Goal: Task Accomplishment & Management: Use online tool/utility

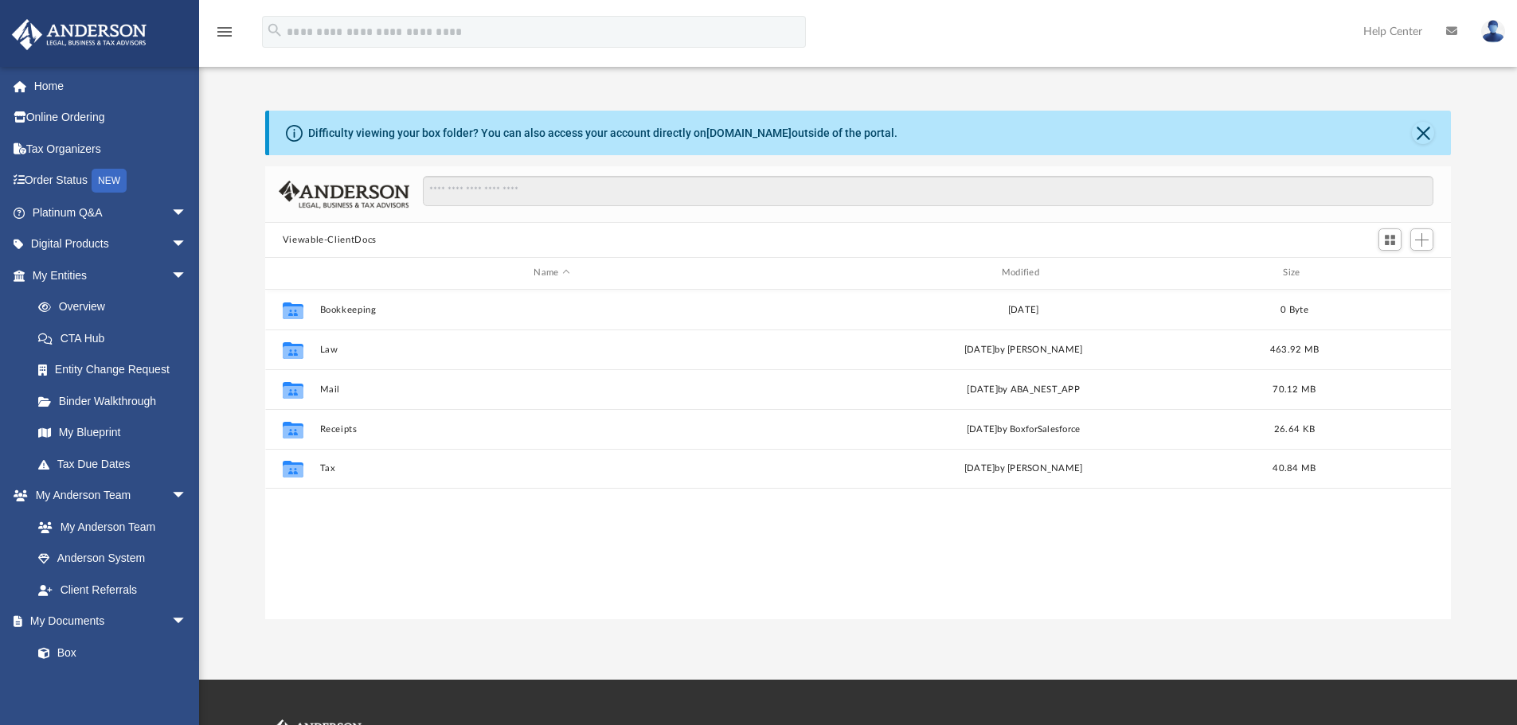
scroll to position [350, 1174]
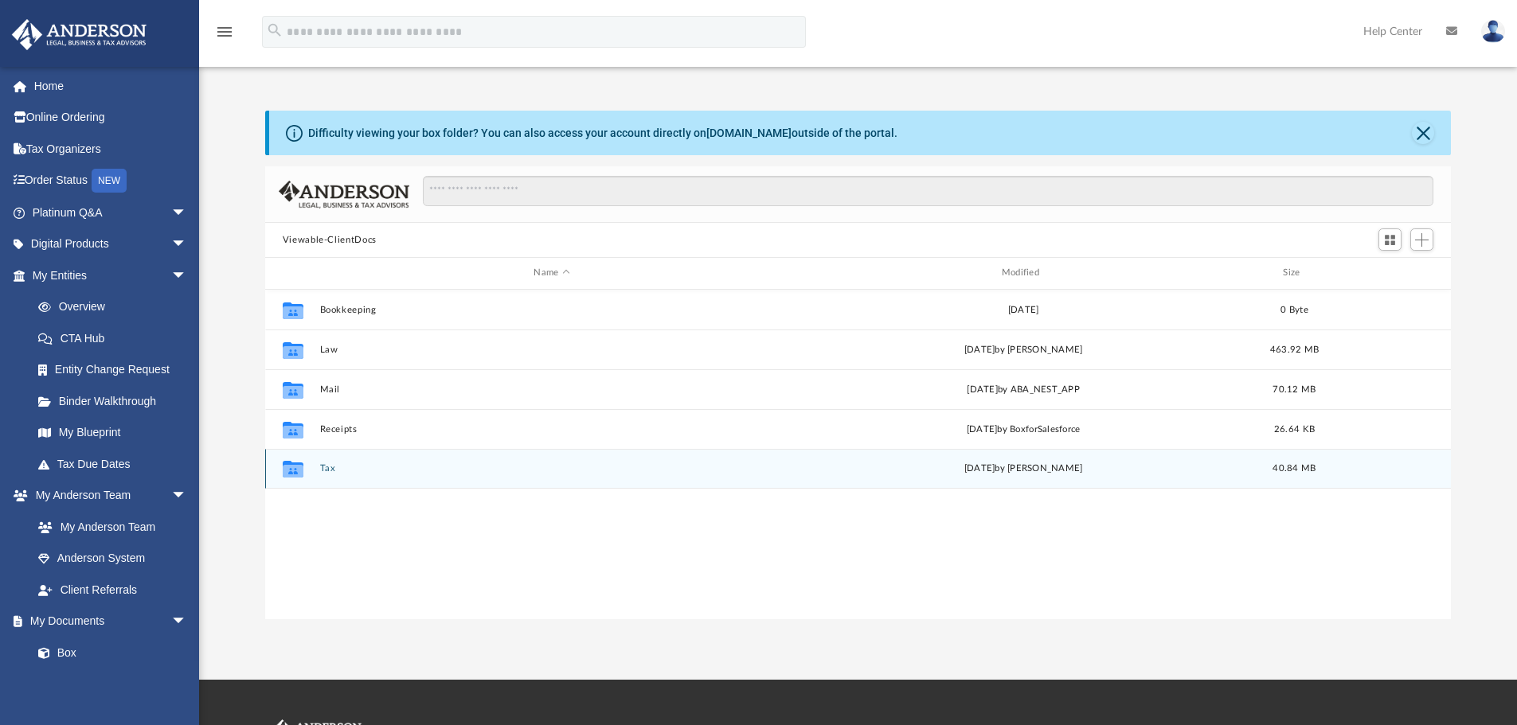
click at [326, 469] on button "Tax" at bounding box center [551, 468] width 464 height 10
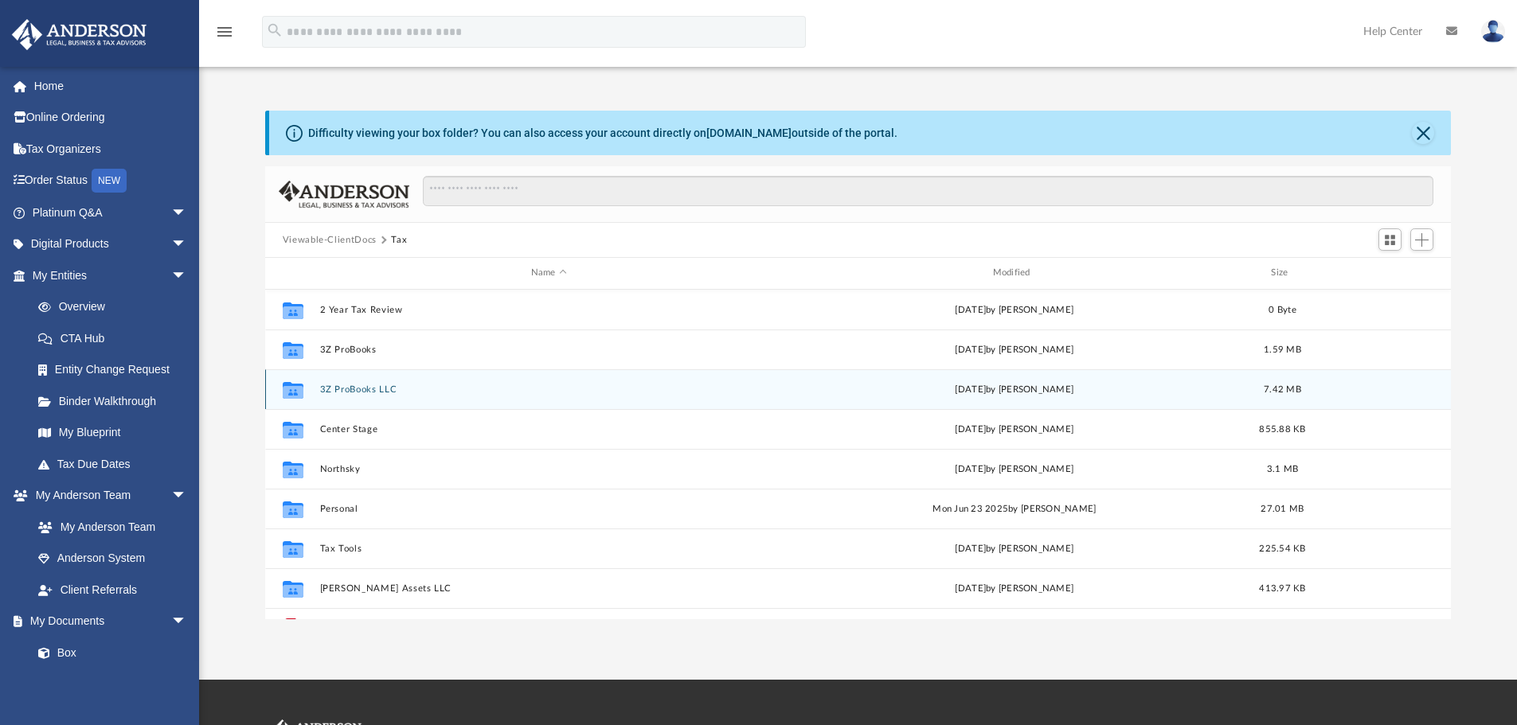
click at [355, 390] on button "3Z ProBooks LLC" at bounding box center [548, 390] width 459 height 10
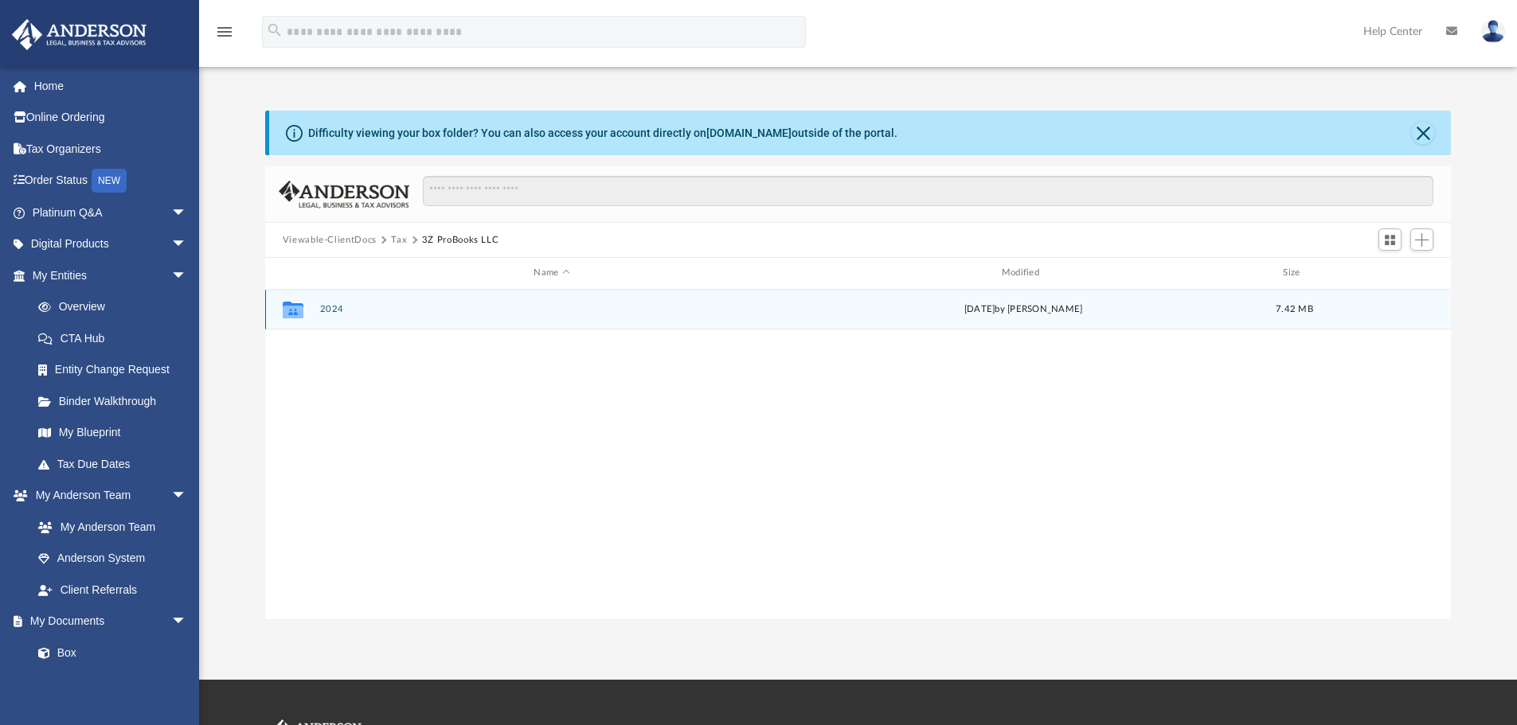
click at [326, 307] on button "2024" at bounding box center [551, 309] width 464 height 10
click at [354, 309] on button "Digital Tax Organizer" at bounding box center [551, 309] width 464 height 10
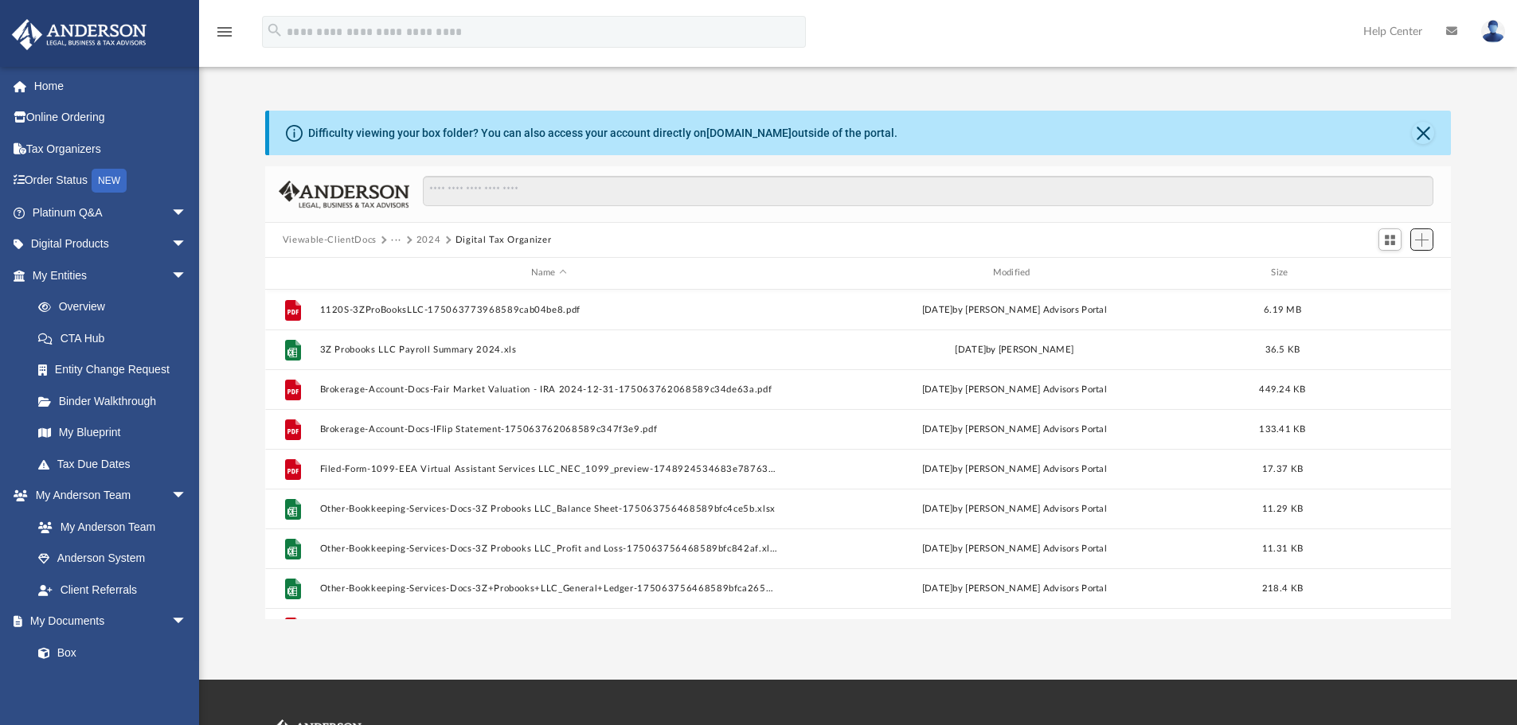
drag, startPoint x: 1422, startPoint y: 241, endPoint x: 1411, endPoint y: 239, distance: 11.4
click at [1422, 240] on span "Add" at bounding box center [1422, 240] width 14 height 14
click at [1397, 271] on li "Upload" at bounding box center [1398, 272] width 51 height 17
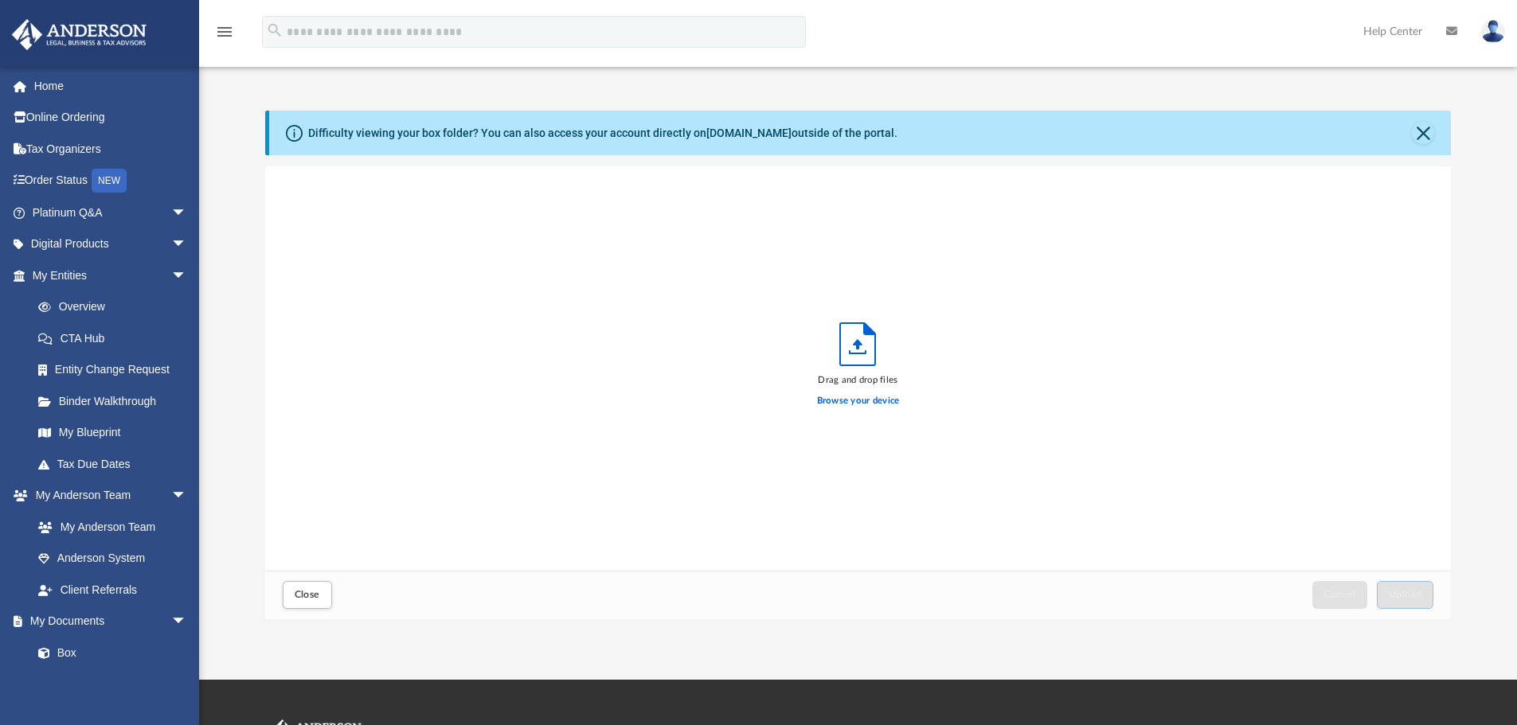
scroll to position [392, 1174]
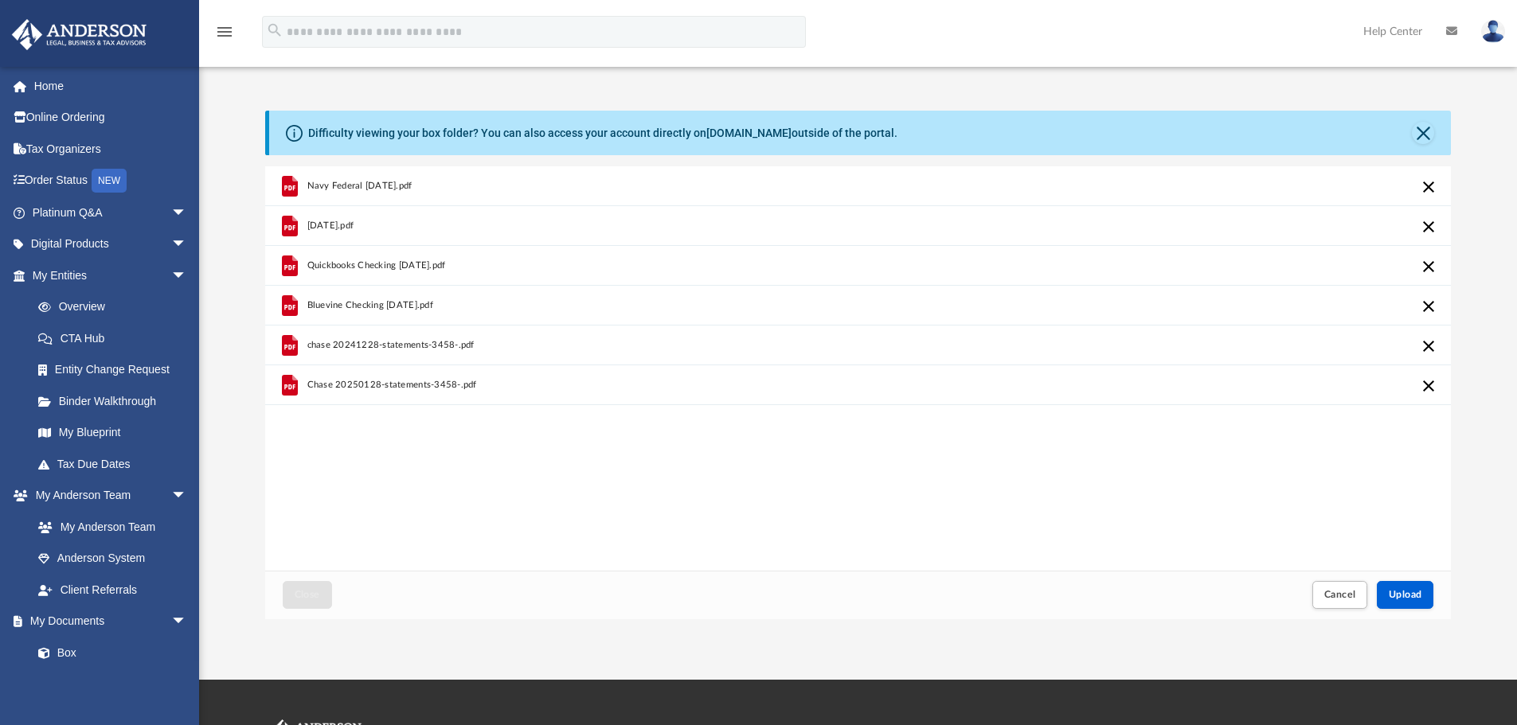
click at [1499, 33] on img at bounding box center [1493, 31] width 24 height 23
click at [1076, 36] on div "menu search Site Menu add [EMAIL_ADDRESS][DOMAIN_NAME] My Profile Reset Passwor…" at bounding box center [758, 39] width 1493 height 54
click at [1407, 589] on button "Upload" at bounding box center [1405, 595] width 57 height 28
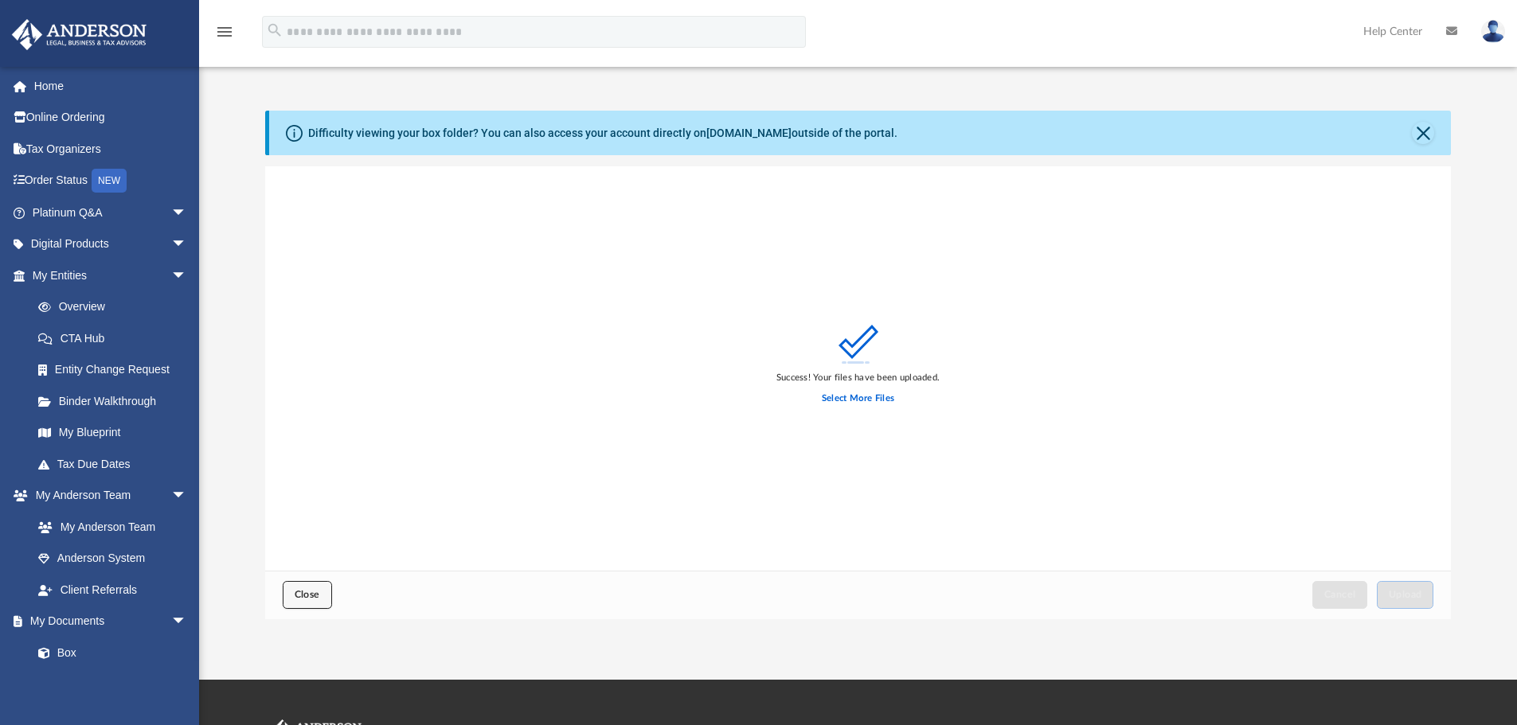
click at [295, 591] on span "Close" at bounding box center [307, 595] width 25 height 10
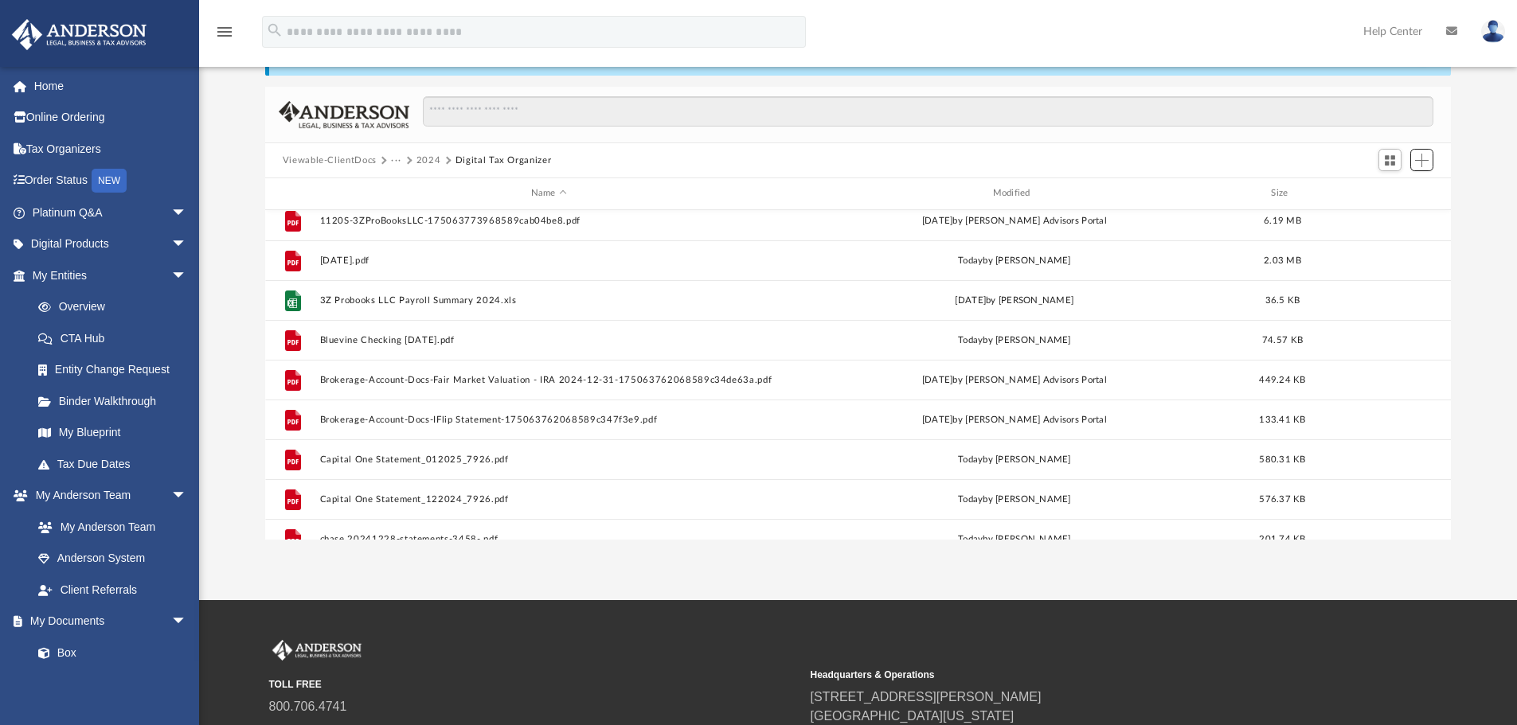
scroll to position [0, 0]
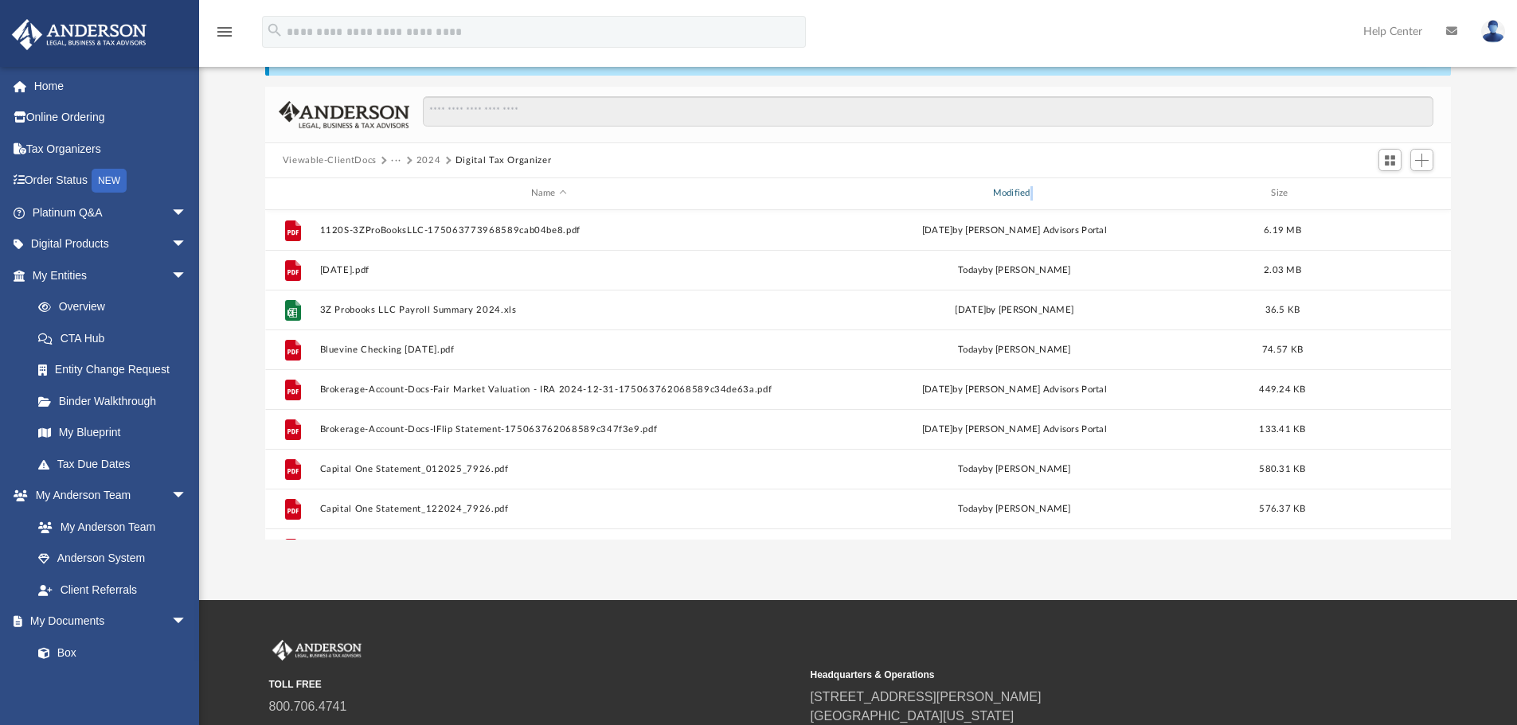
click at [1030, 193] on div "Modified" at bounding box center [1013, 193] width 459 height 14
click at [1016, 189] on div "Modified" at bounding box center [1013, 193] width 459 height 14
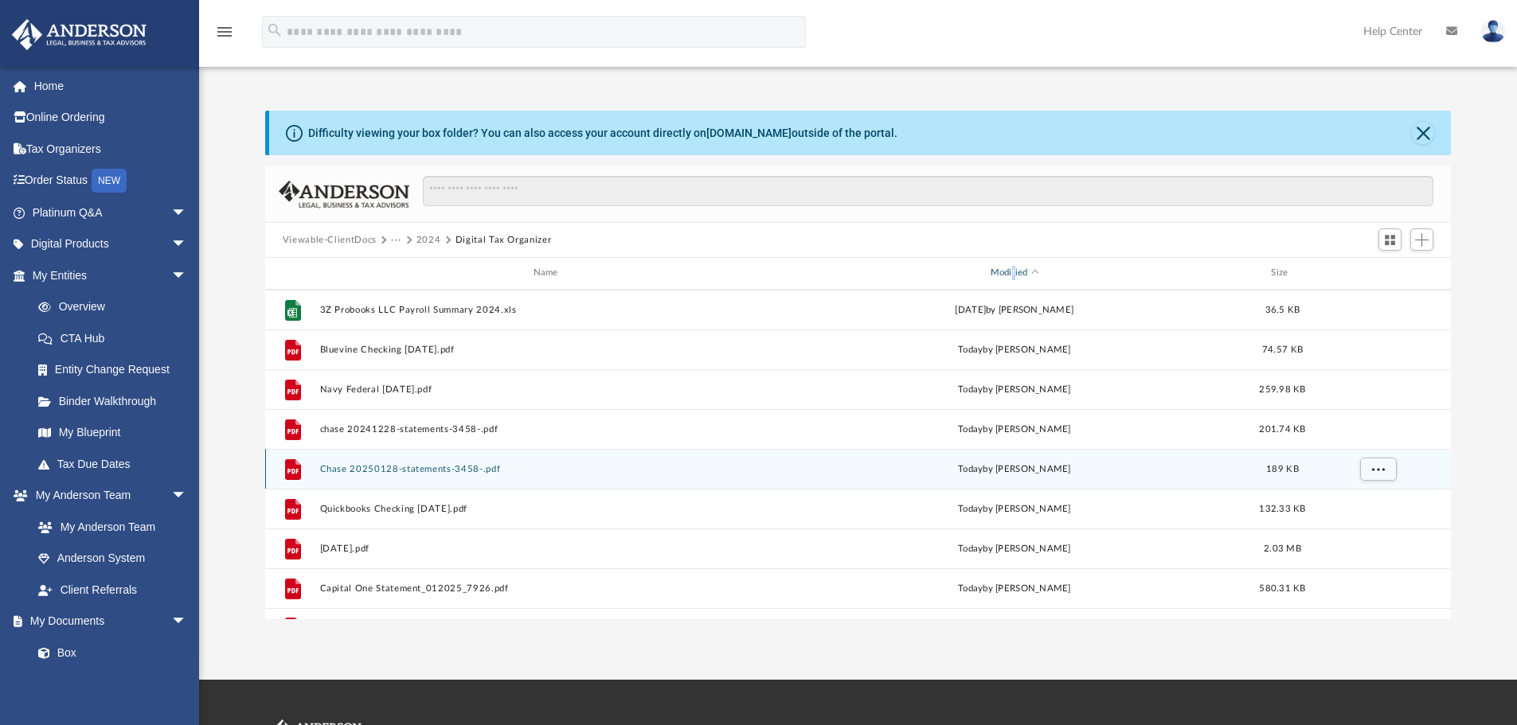
scroll to position [347, 0]
